Goal: Task Accomplishment & Management: Use online tool/utility

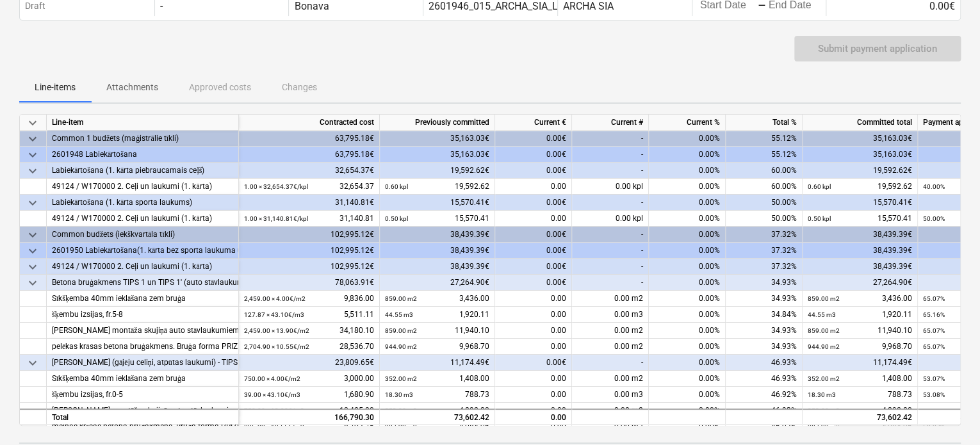
click at [616, 250] on div "-" at bounding box center [610, 251] width 77 height 16
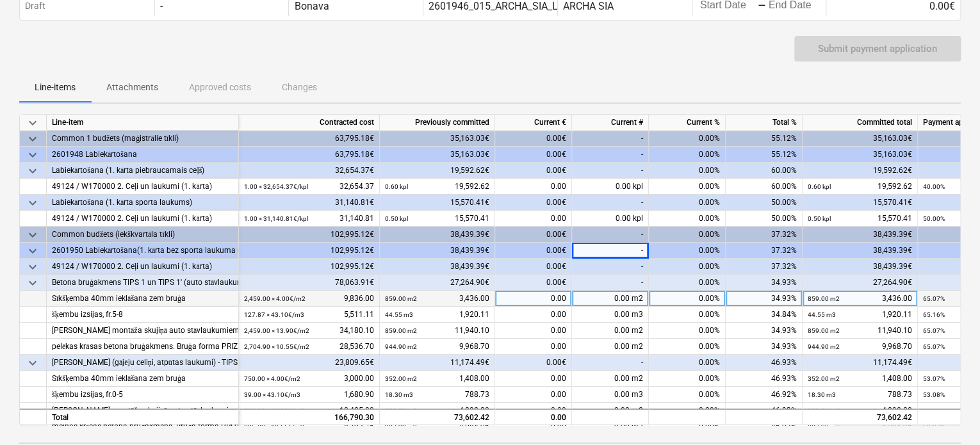
click at [616, 302] on div "0.00 m2" at bounding box center [610, 299] width 77 height 16
click at [33, 260] on span "keyboard_arrow_down" at bounding box center [32, 266] width 15 height 15
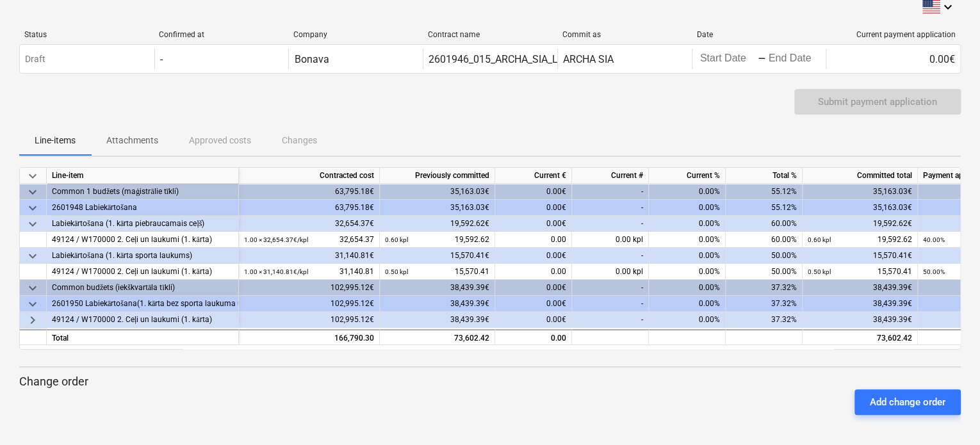
click at [33, 260] on span "keyboard_arrow_down" at bounding box center [32, 255] width 15 height 15
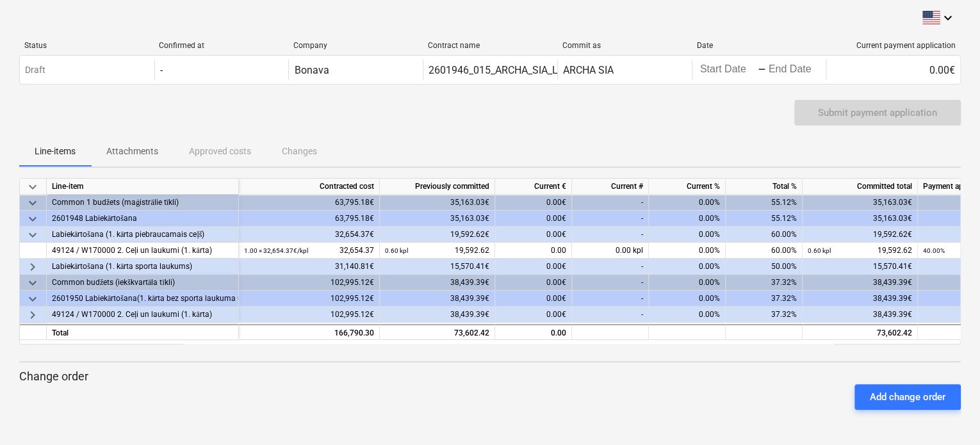
scroll to position [0, 0]
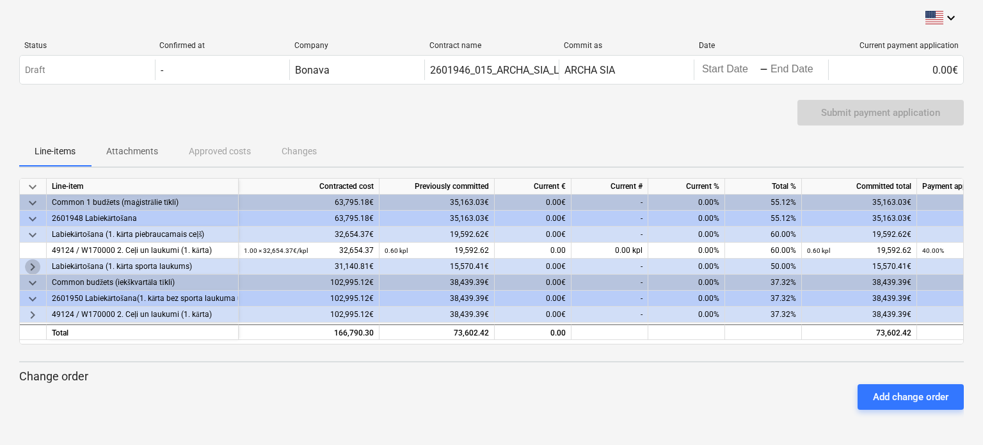
click at [33, 260] on span "keyboard_arrow_right" at bounding box center [32, 266] width 15 height 15
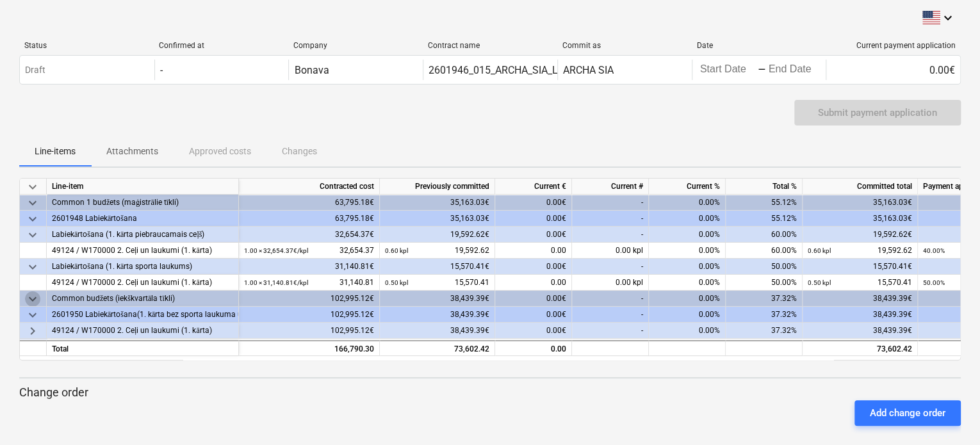
click at [31, 295] on span "keyboard_arrow_down" at bounding box center [32, 298] width 15 height 15
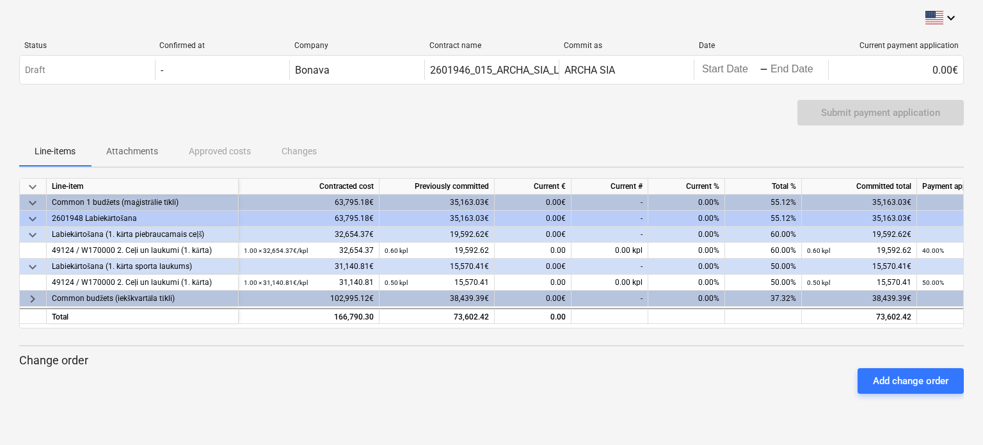
click at [31, 295] on span "keyboard_arrow_right" at bounding box center [32, 298] width 15 height 15
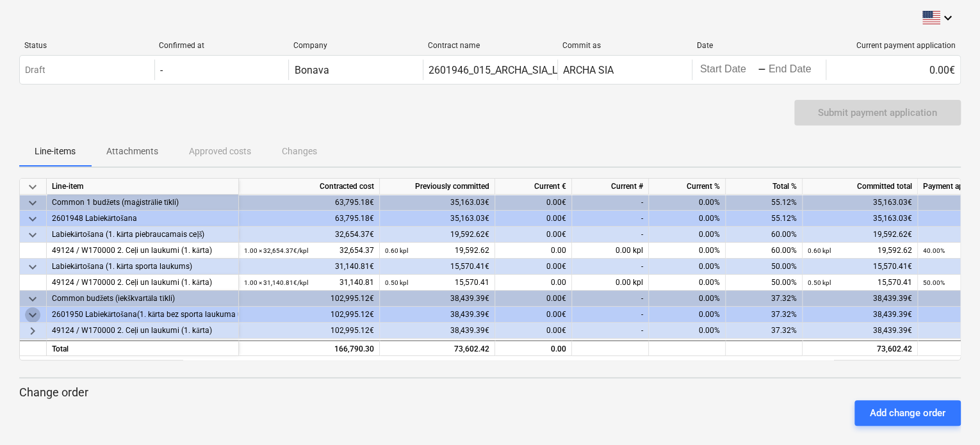
click at [31, 314] on span "keyboard_arrow_down" at bounding box center [32, 314] width 15 height 15
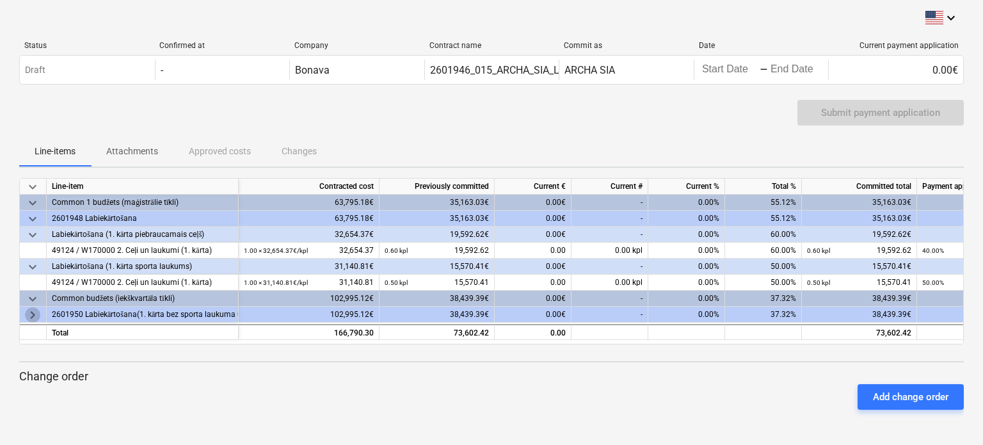
click at [31, 314] on span "keyboard_arrow_right" at bounding box center [32, 314] width 15 height 15
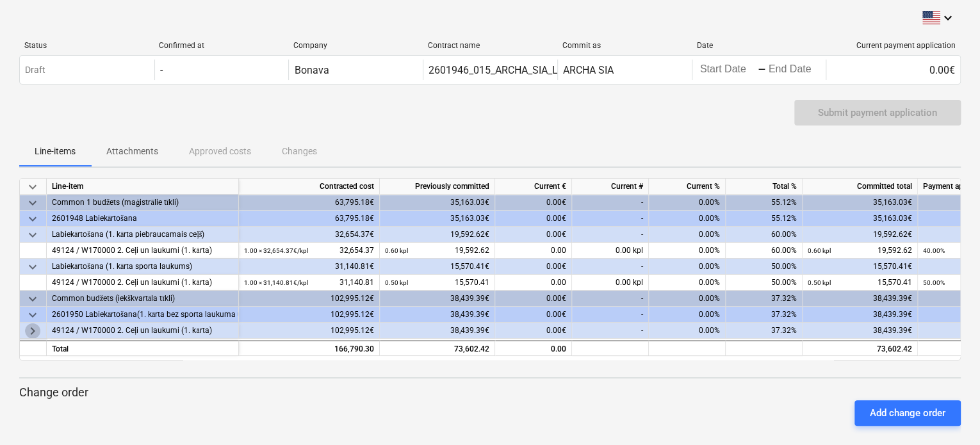
click at [35, 332] on span "keyboard_arrow_right" at bounding box center [32, 330] width 15 height 15
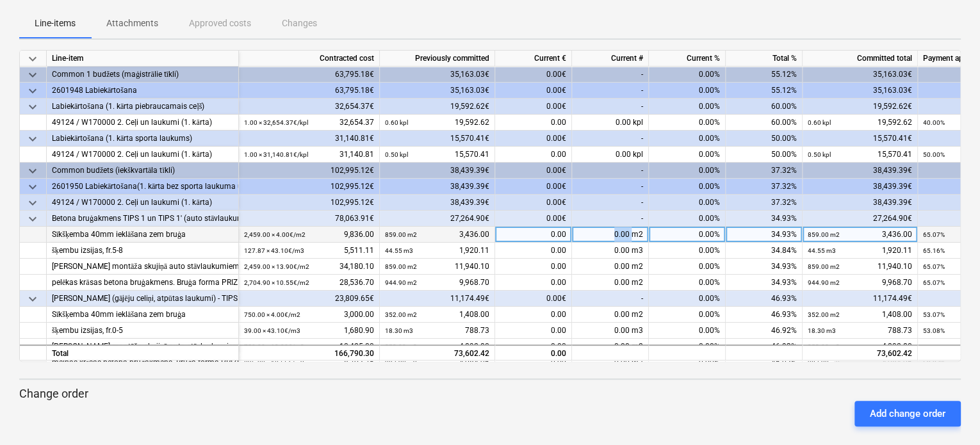
drag, startPoint x: 606, startPoint y: 235, endPoint x: 631, endPoint y: 232, distance: 25.1
click at [631, 232] on div "0.00 m2" at bounding box center [610, 235] width 77 height 16
type input "1000"
type input "52"
type input "1000"
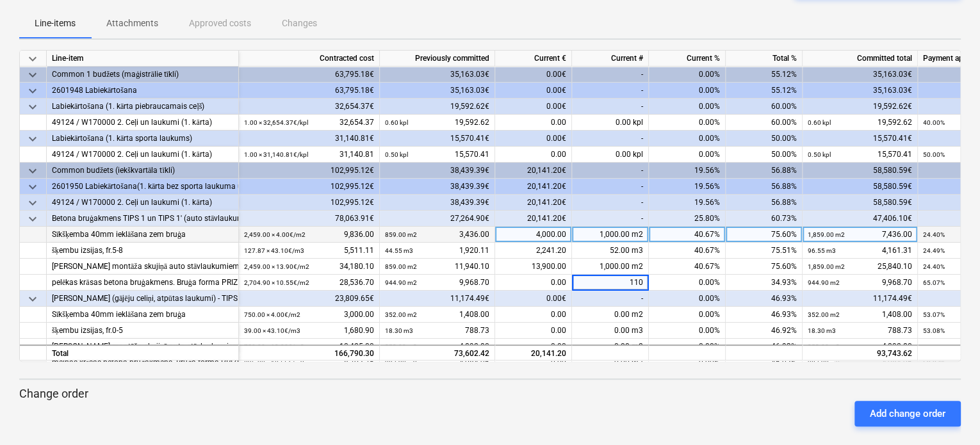
type input "1100"
type input "0.1"
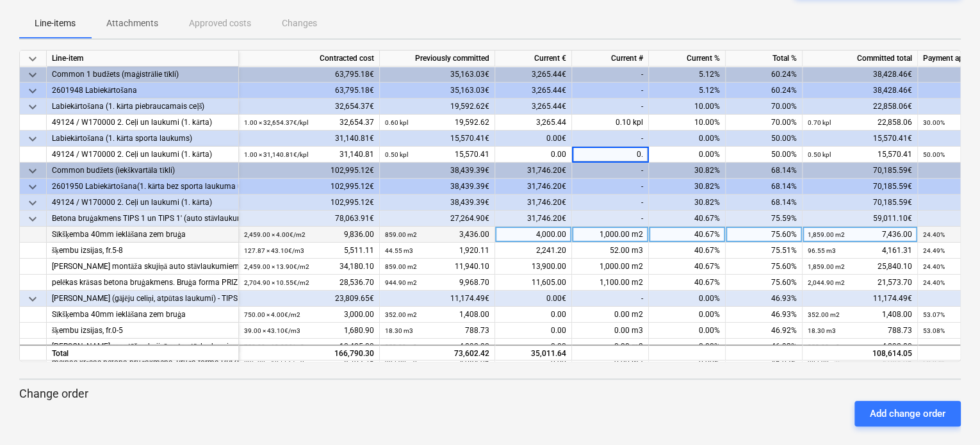
type input "0.1"
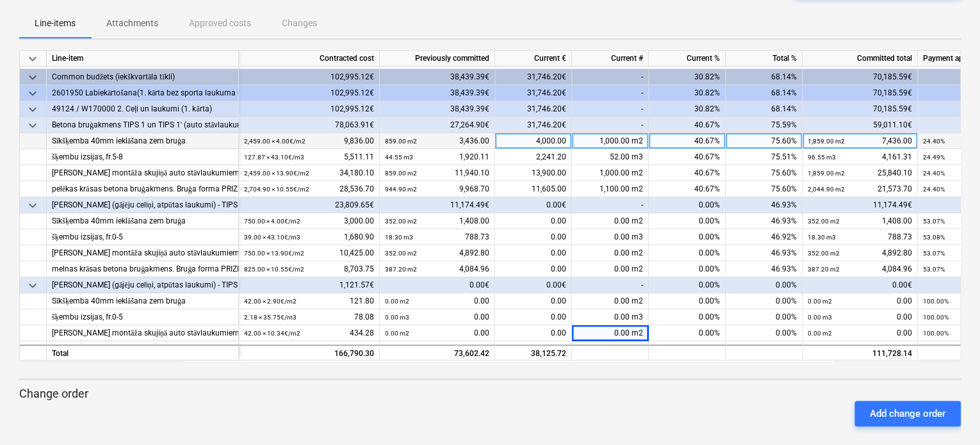
scroll to position [109, 0]
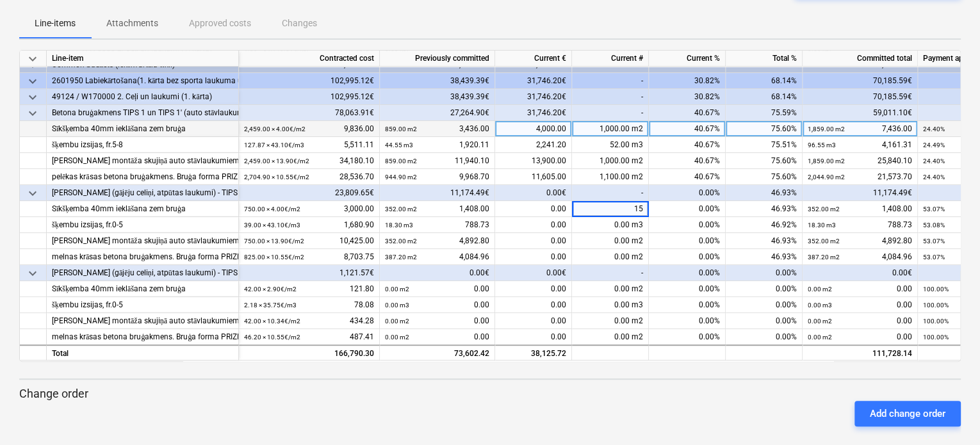
type input "150"
type input "7,8"
type input "150"
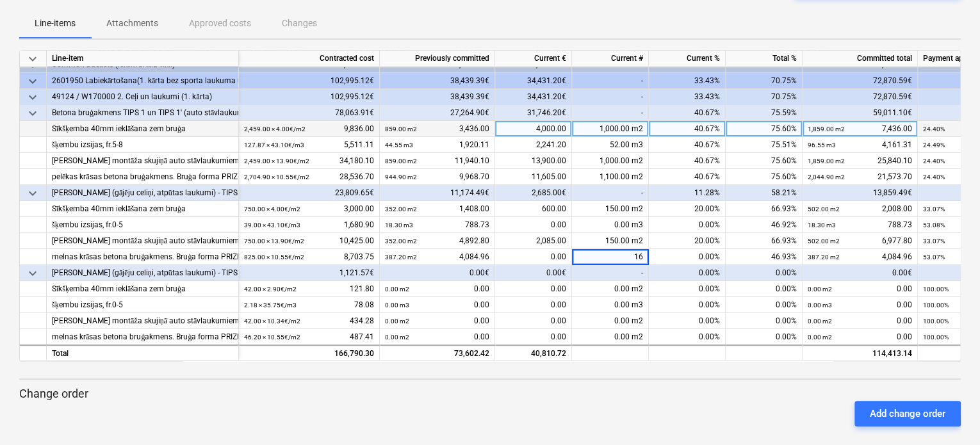
type input "165"
type input "100"
type input "5.2"
type input "100"
type input "10"
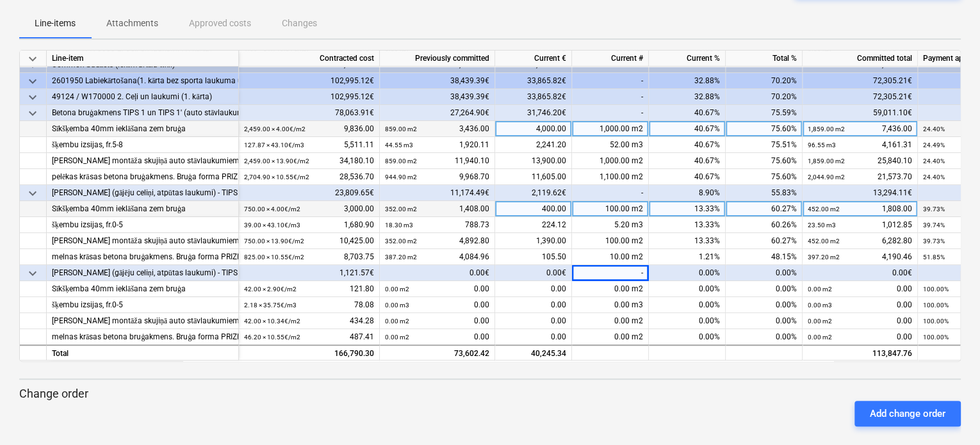
click at [611, 201] on div "100.00 m2" at bounding box center [610, 209] width 77 height 16
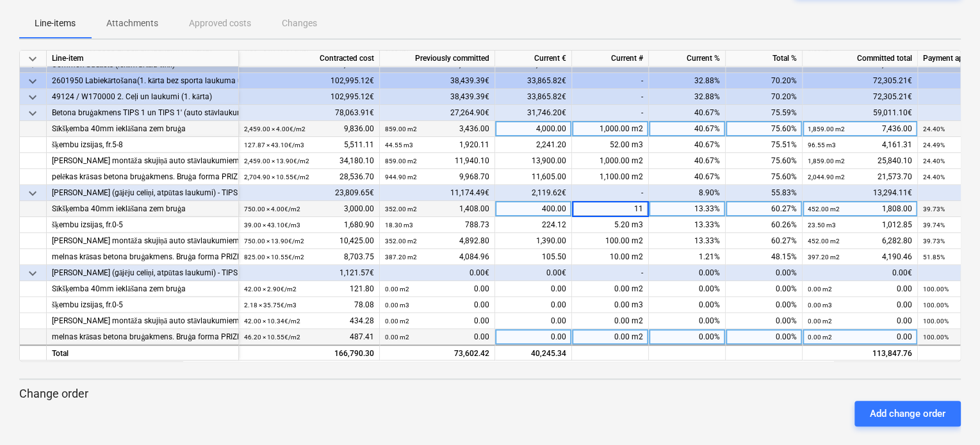
type input "110"
type input "5.72"
type input "110"
type input "121"
type input "100"
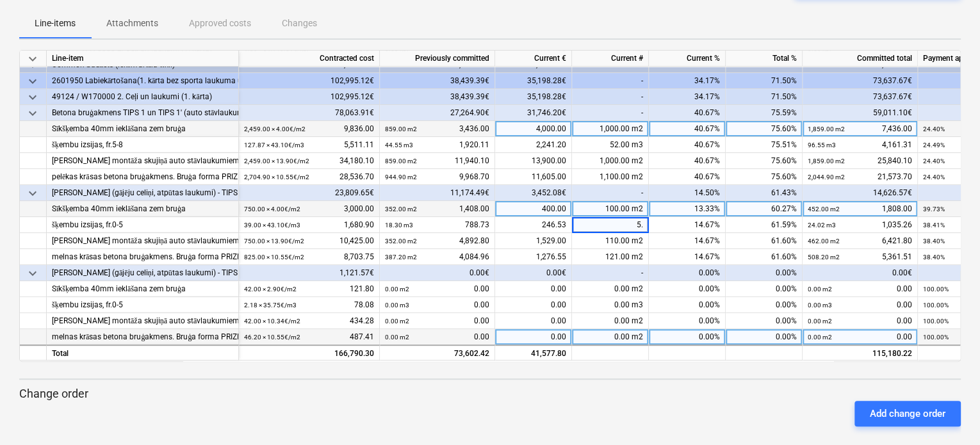
type input "5.2"
type input "100"
type input "110"
type input "90"
type input "4.68"
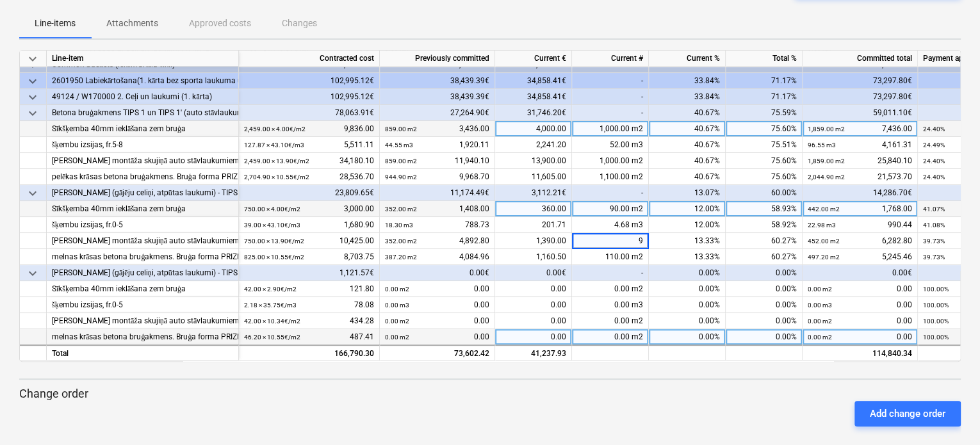
type input "90"
type input "80"
type input "4.16"
type input "80"
type input "8.8"
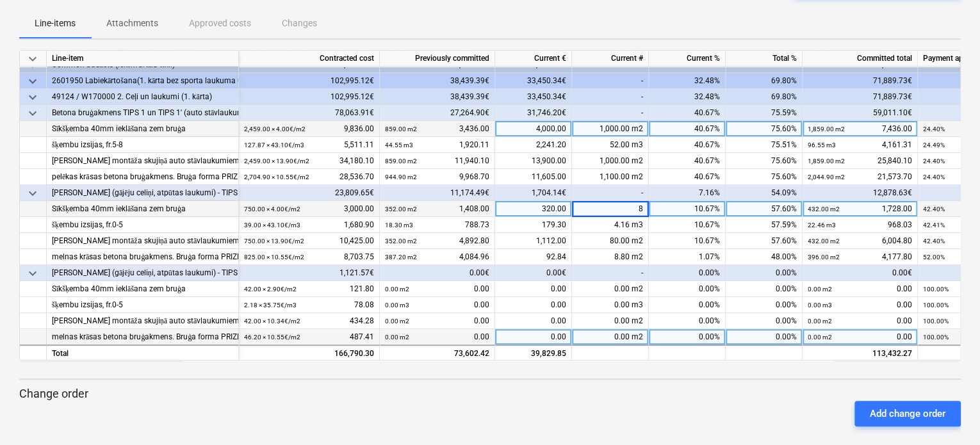
type input "85"
type input "4.42"
type input "93.5"
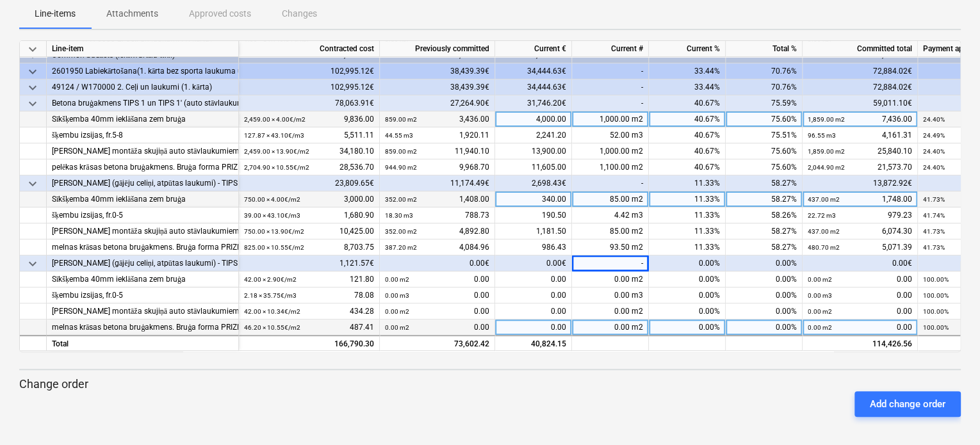
scroll to position [140, 0]
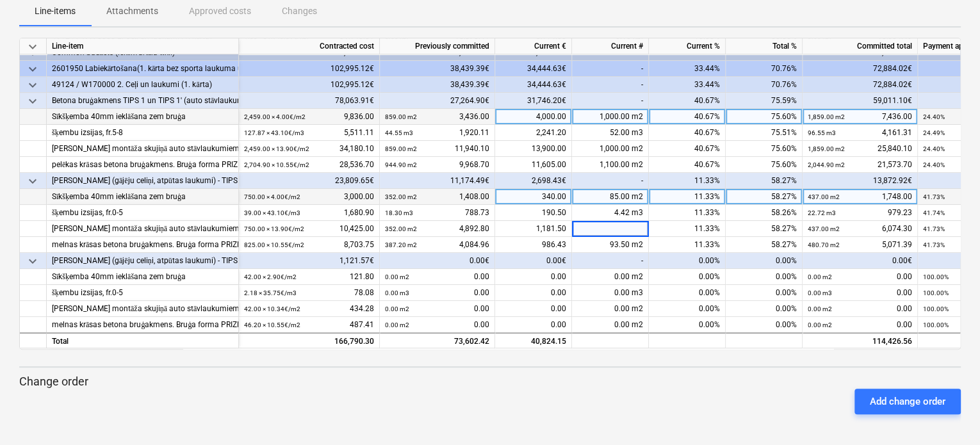
type input "0"
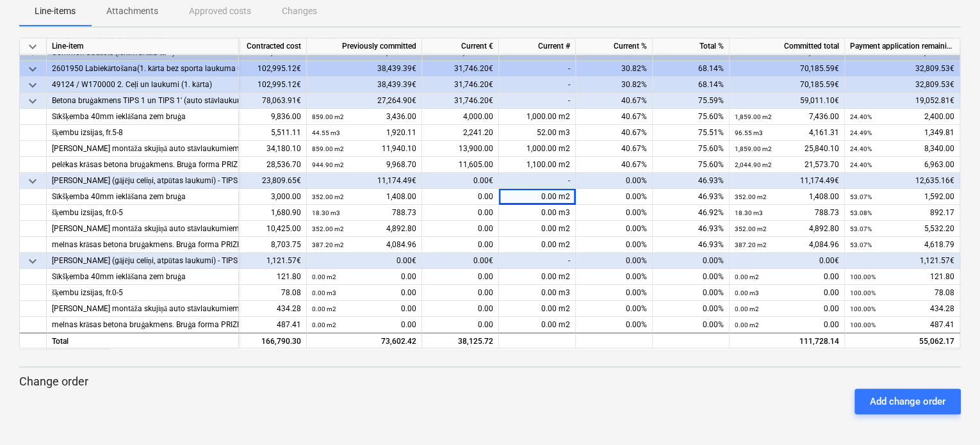
scroll to position [110, 48]
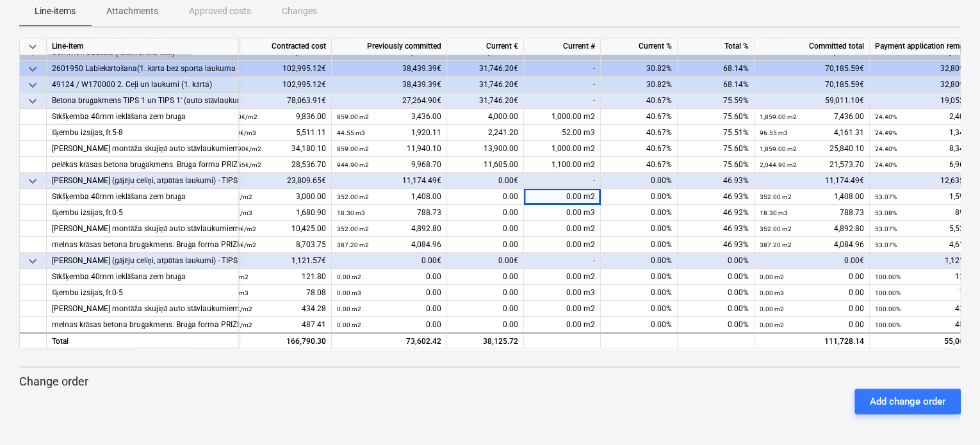
drag, startPoint x: 680, startPoint y: 350, endPoint x: 598, endPoint y: 362, distance: 82.8
click at [598, 362] on div "keyboard_arrow_down Line-item Contracted cost Previously committed Current € Cu…" at bounding box center [489, 231] width 941 height 387
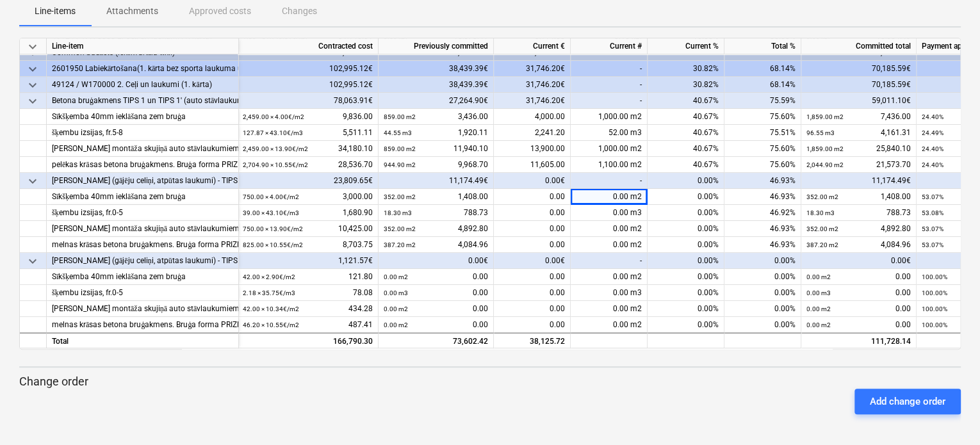
scroll to position [110, 0]
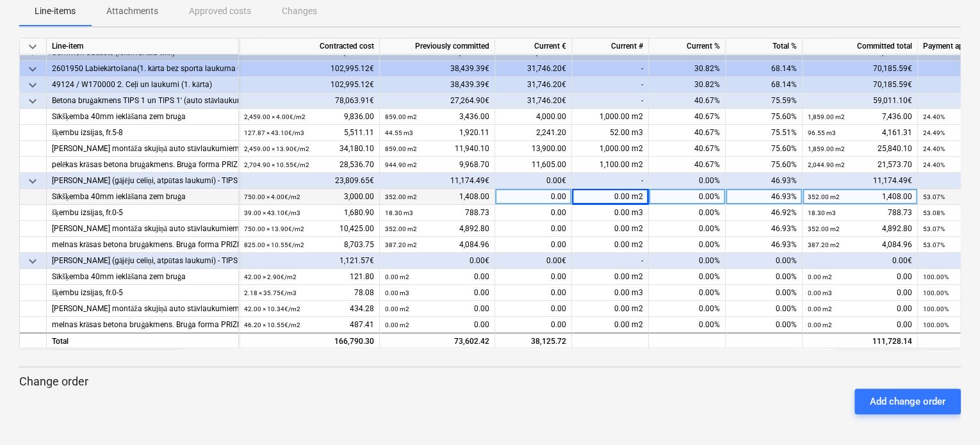
click at [601, 196] on div "0.00 m2" at bounding box center [610, 197] width 77 height 16
type input "398"
type input "20.7"
type input "398"
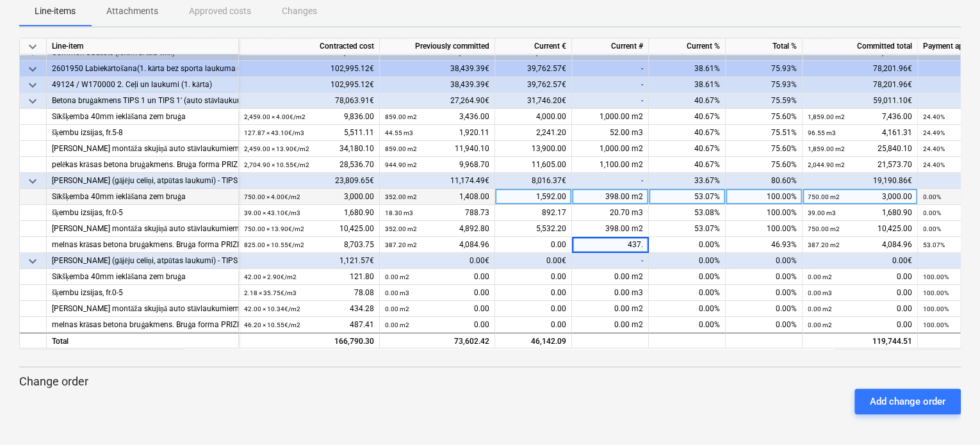
type input "437.8"
drag, startPoint x: 721, startPoint y: 348, endPoint x: 814, endPoint y: 351, distance: 93.5
click at [815, 351] on div "keyboard_arrow_down Line-item Contracted cost Previously committed Current € Cu…" at bounding box center [489, 231] width 941 height 387
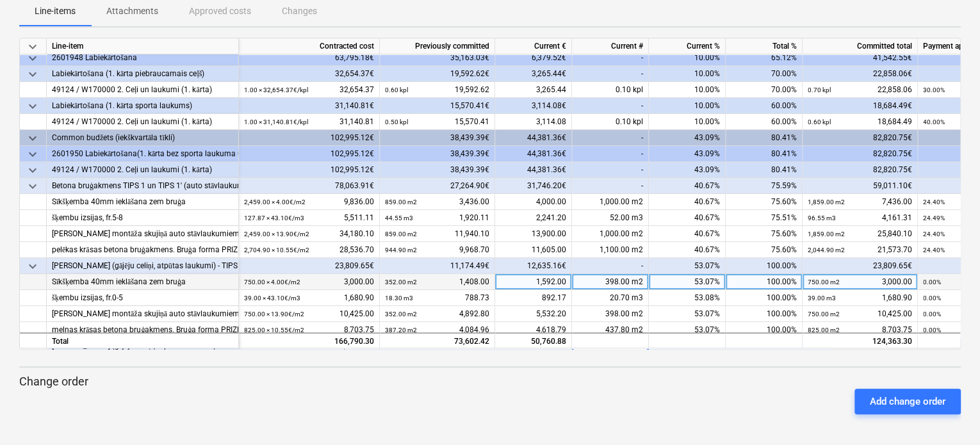
scroll to position [0, 0]
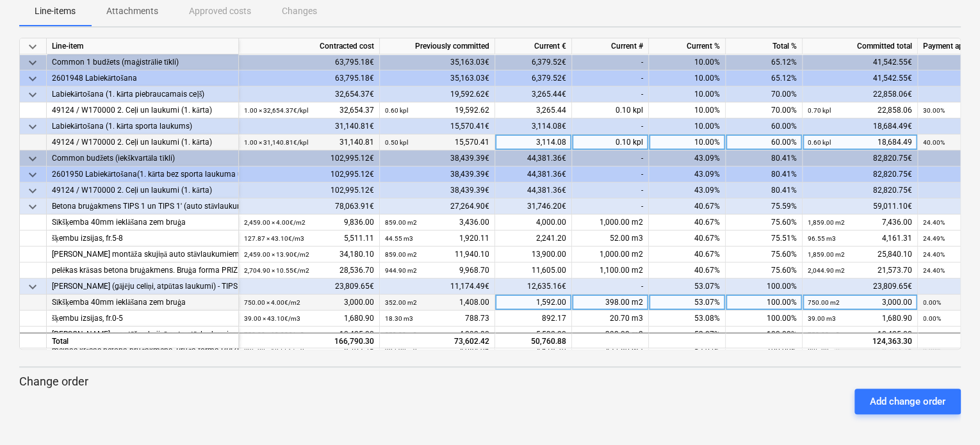
click at [631, 135] on div "0.10 kpl" at bounding box center [610, 142] width 77 height 16
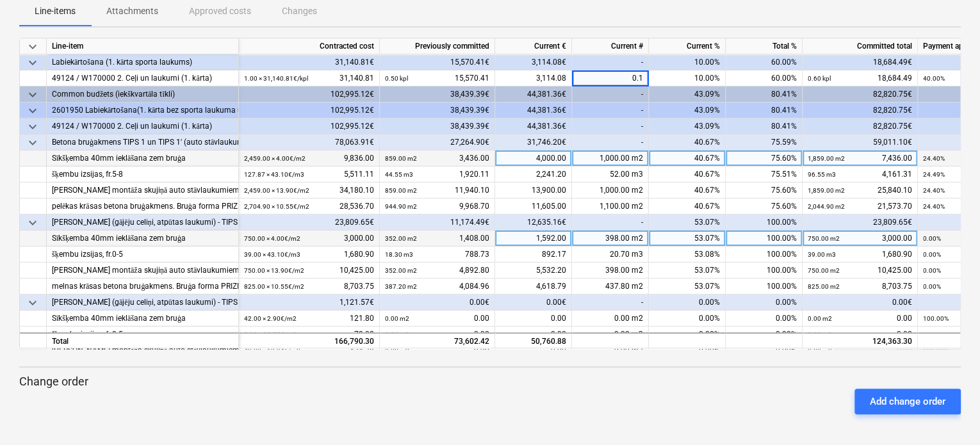
click at [625, 150] on div "1,000.00 m2" at bounding box center [610, 158] width 77 height 16
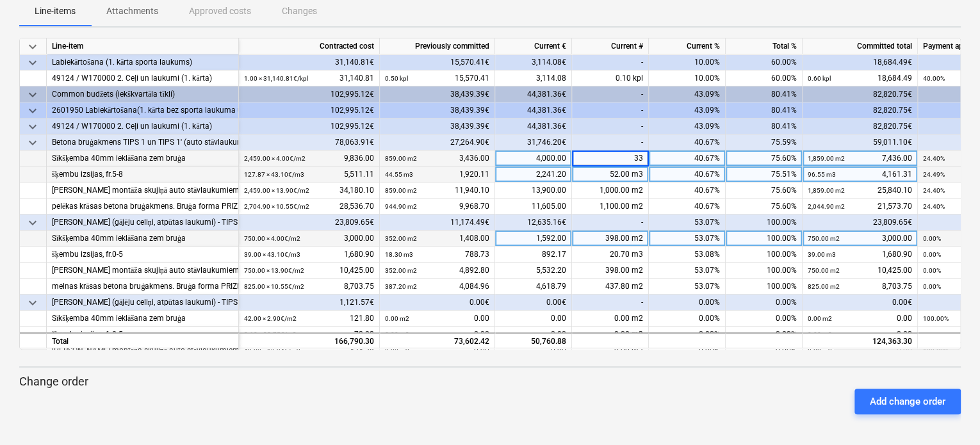
type input "330"
type input "17.16"
type input "330"
type input "2"
type input "363"
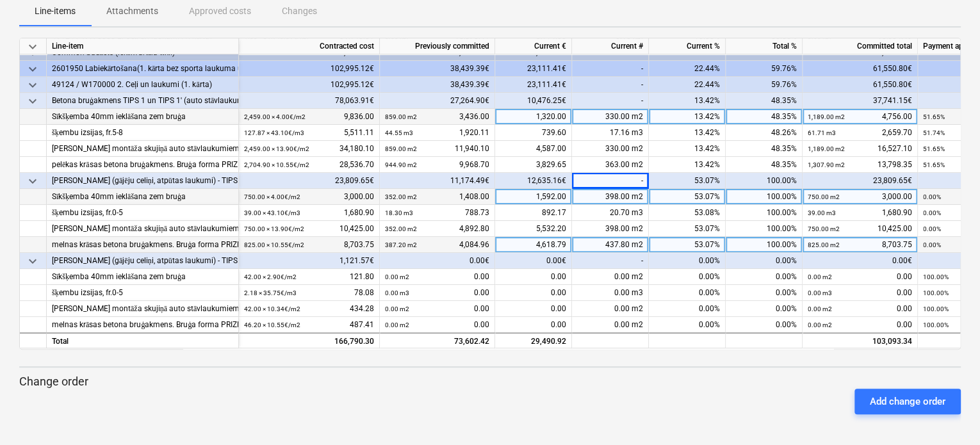
scroll to position [46, 0]
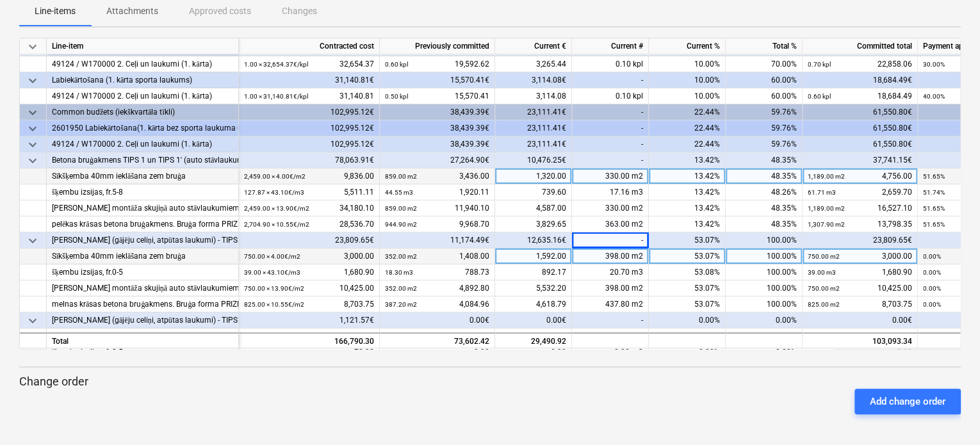
click at [617, 172] on div "330.00 m2" at bounding box center [610, 176] width 77 height 16
type input "630"
type input "32.76"
type input "630"
type input "693"
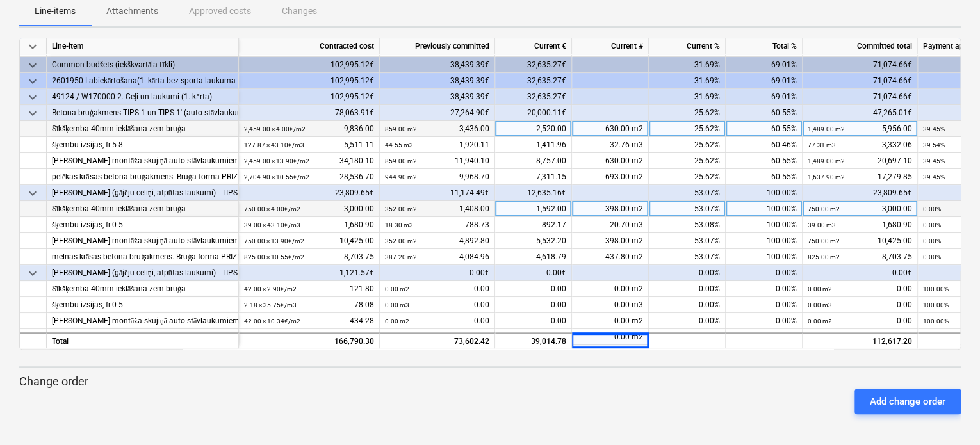
scroll to position [109, 0]
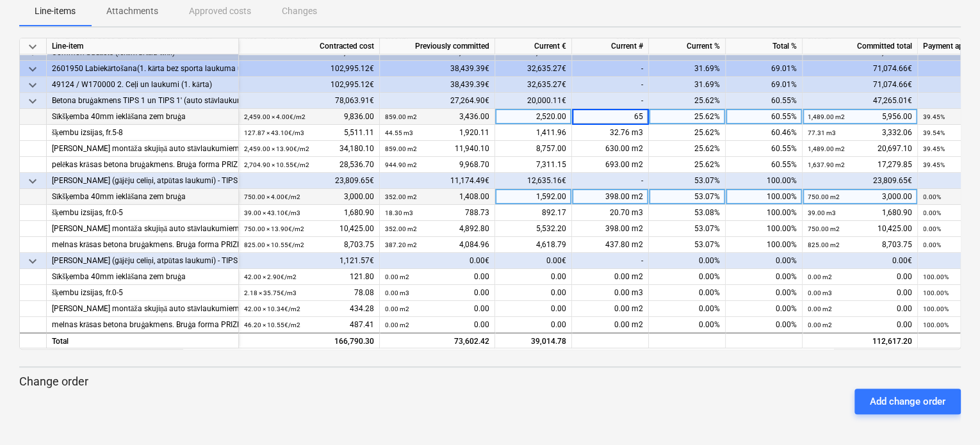
type input "650"
type input "33.8"
type input "715"
type input "660"
type input "34.32"
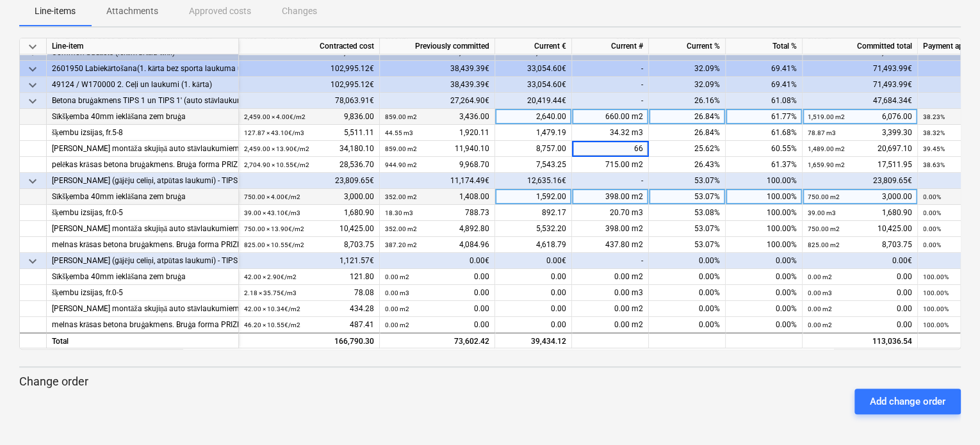
type input "660"
type input "726"
type input "670"
type input "34.84"
type input "670"
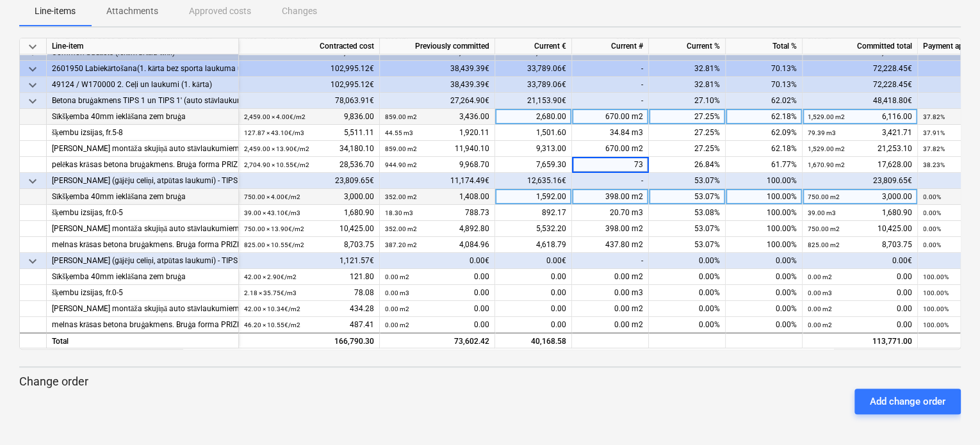
type input "737"
type input "671"
type input "34.89"
type input "671"
type input "738.1"
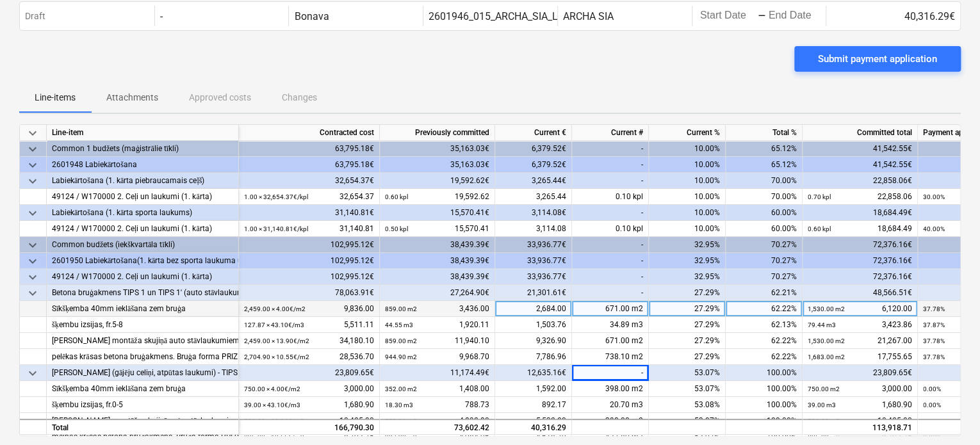
scroll to position [0, 0]
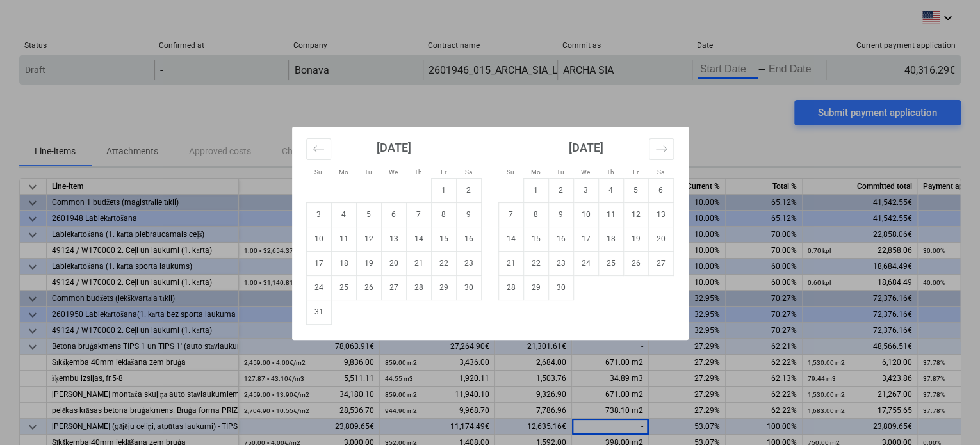
click at [720, 69] on body "keyboard_arrow_down Status Confirmed at Company Contract name Commit as Date Cu…" at bounding box center [490, 222] width 980 height 445
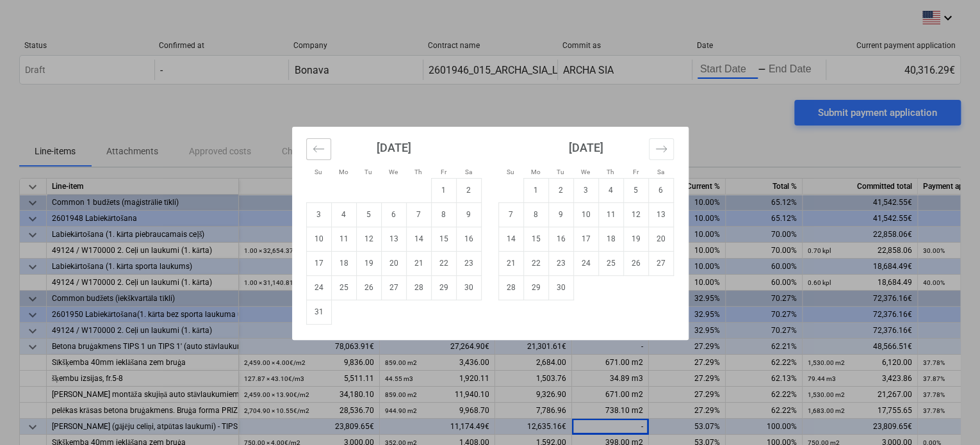
click at [310, 144] on button "Move backward to switch to the previous month." at bounding box center [318, 149] width 25 height 22
click at [340, 268] on td "21" at bounding box center [343, 263] width 25 height 24
type input "[DATE]"
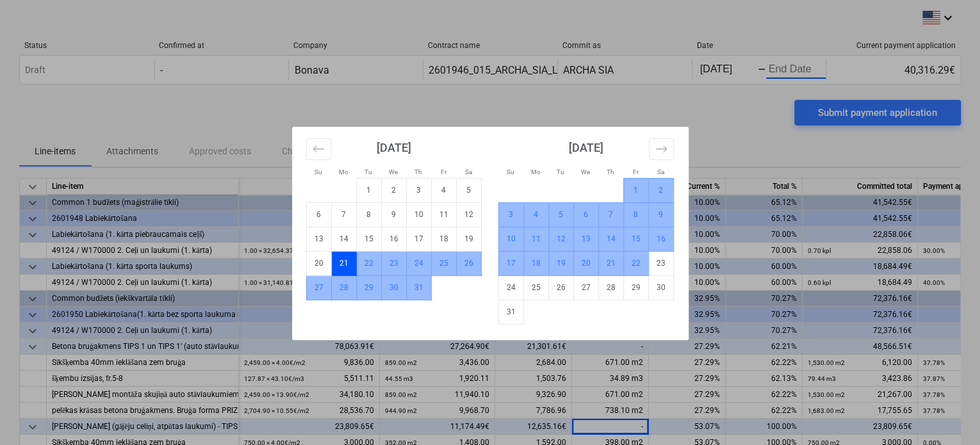
click at [640, 262] on td "22" at bounding box center [635, 263] width 25 height 24
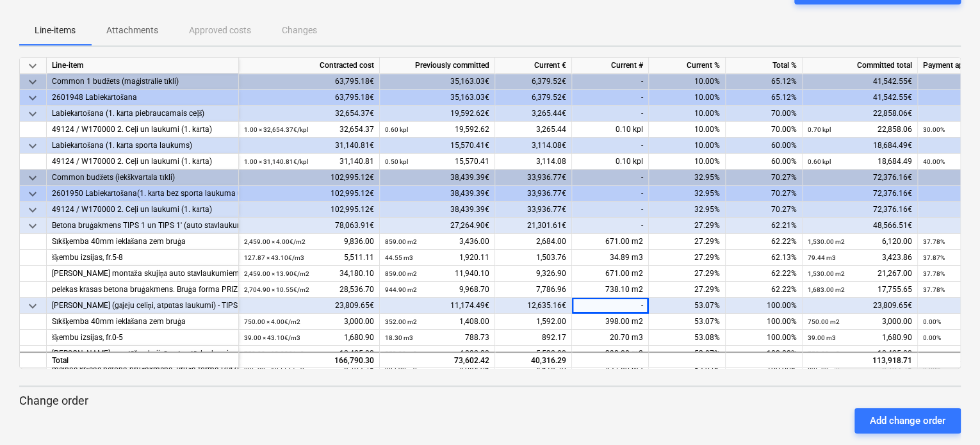
scroll to position [140, 0]
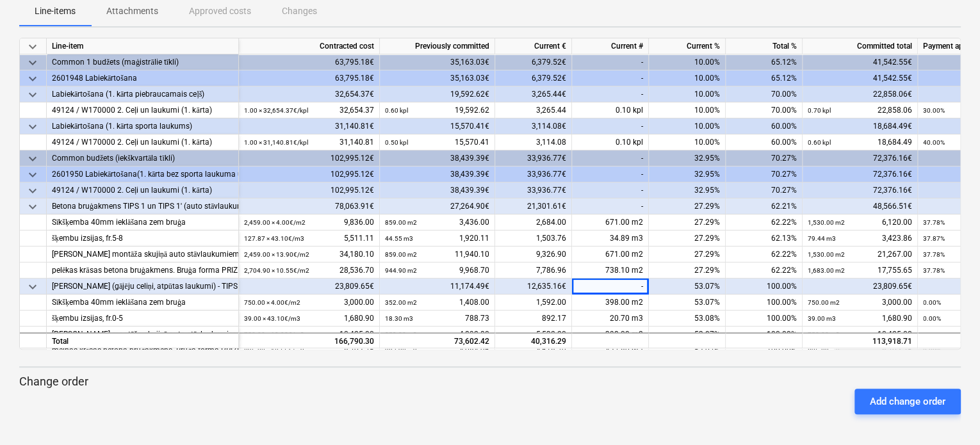
click at [416, 404] on div "Add change order" at bounding box center [489, 401] width 951 height 36
